Goal: Obtain resource: Obtain resource

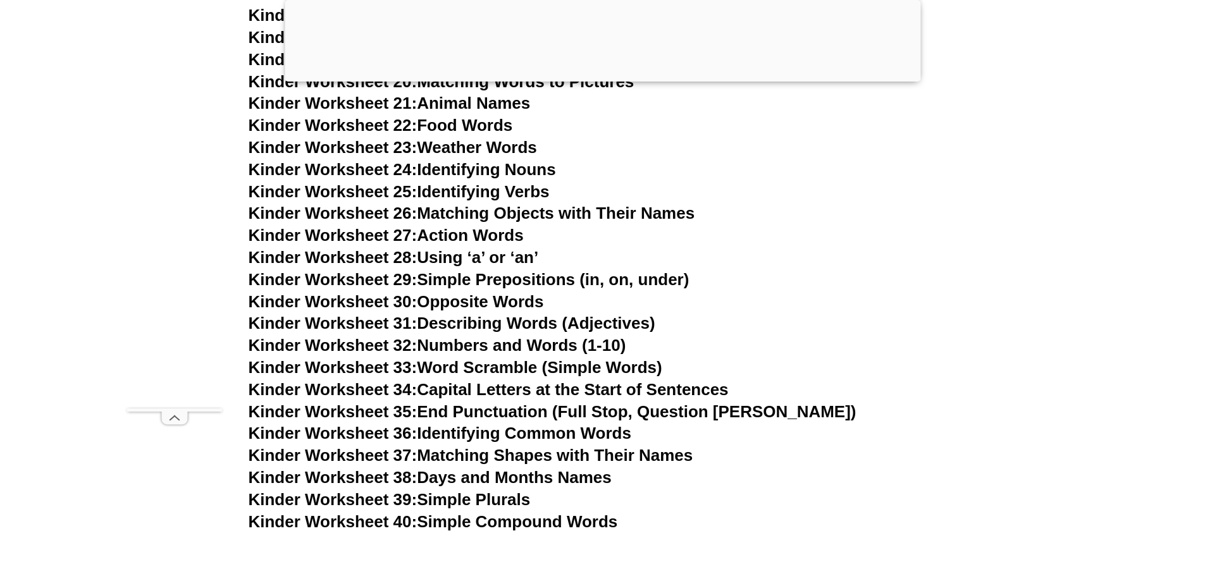
scroll to position [1075, 0]
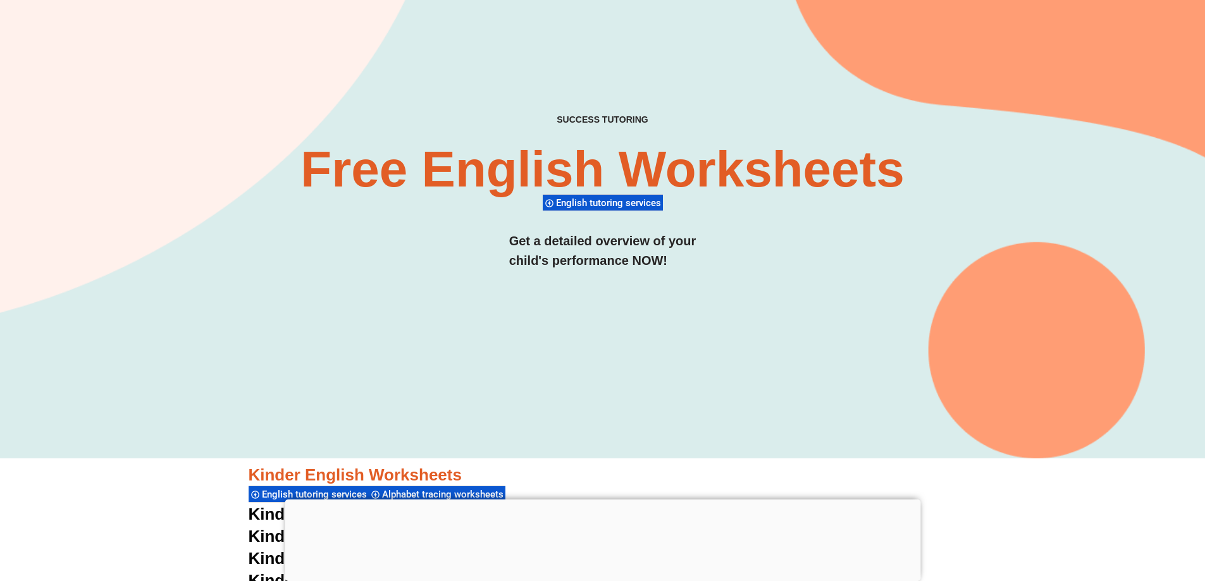
scroll to position [126, 0]
